Goal: Navigation & Orientation: Understand site structure

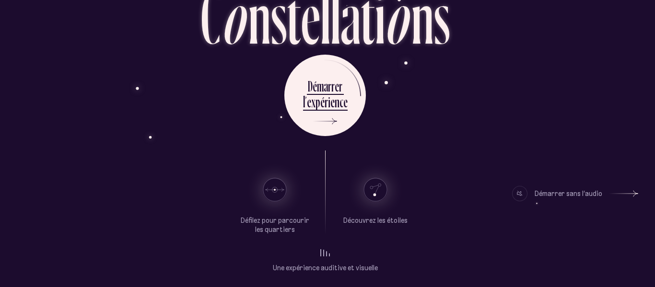
scroll to position [71, 2]
click at [636, 190] on icon at bounding box center [626, 194] width 29 height 72
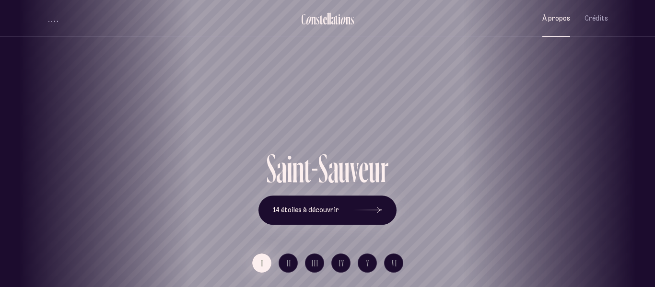
click at [566, 18] on span "À propos" at bounding box center [556, 18] width 28 height 8
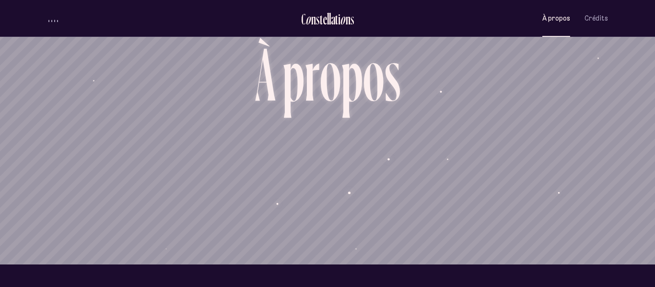
scroll to position [25, 0]
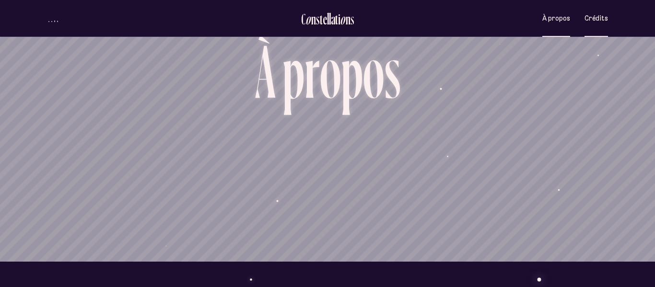
click at [604, 15] on span "Crédits" at bounding box center [596, 18] width 23 height 8
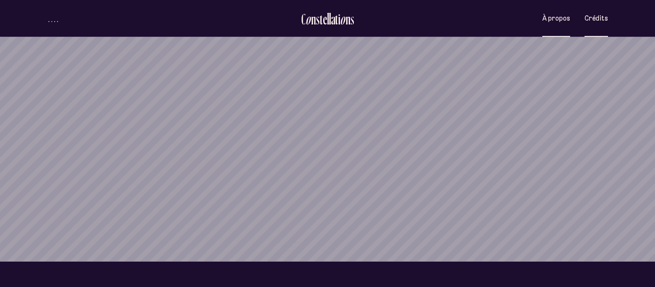
scroll to position [0, 0]
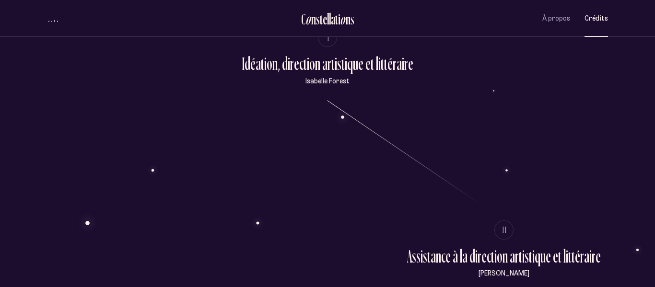
scroll to position [152, 0]
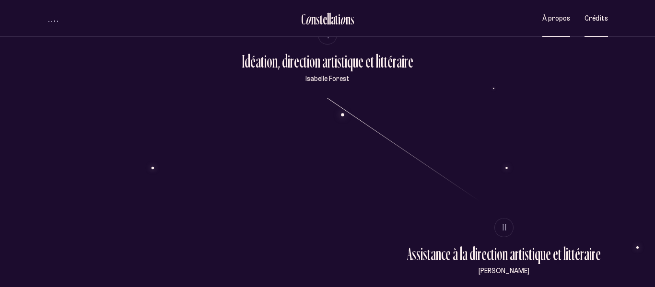
click at [547, 25] on button "À propos" at bounding box center [556, 18] width 28 height 23
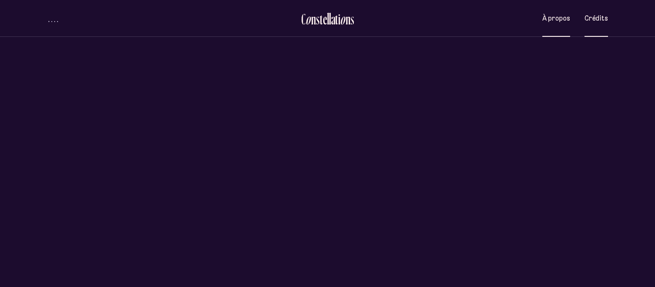
scroll to position [0, 0]
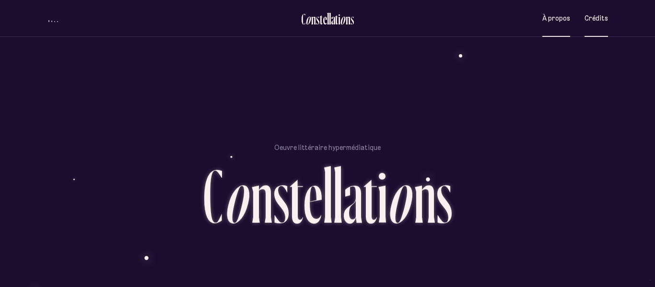
click at [600, 16] on span "Crédits" at bounding box center [596, 18] width 23 height 8
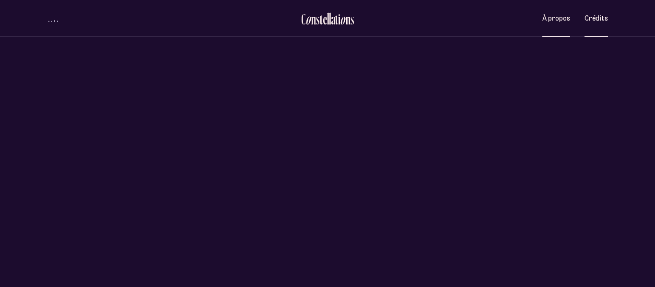
scroll to position [0, 0]
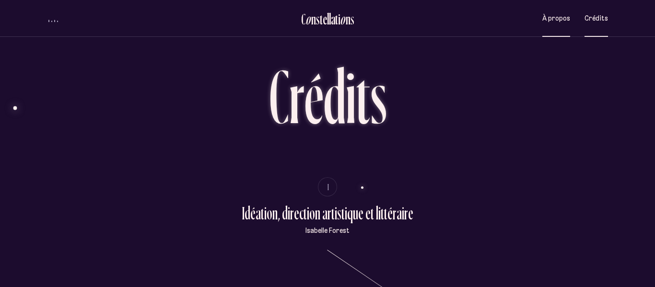
click at [557, 15] on span "À propos" at bounding box center [556, 18] width 28 height 8
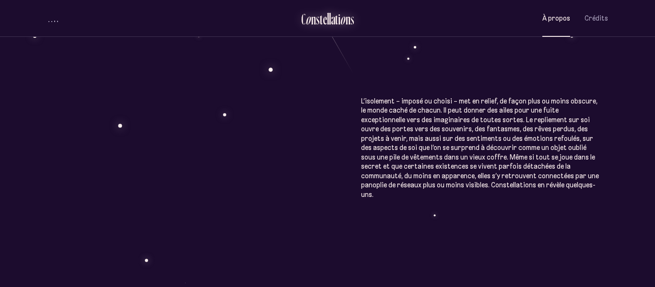
scroll to position [516, 0]
